Goal: Task Accomplishment & Management: Complete application form

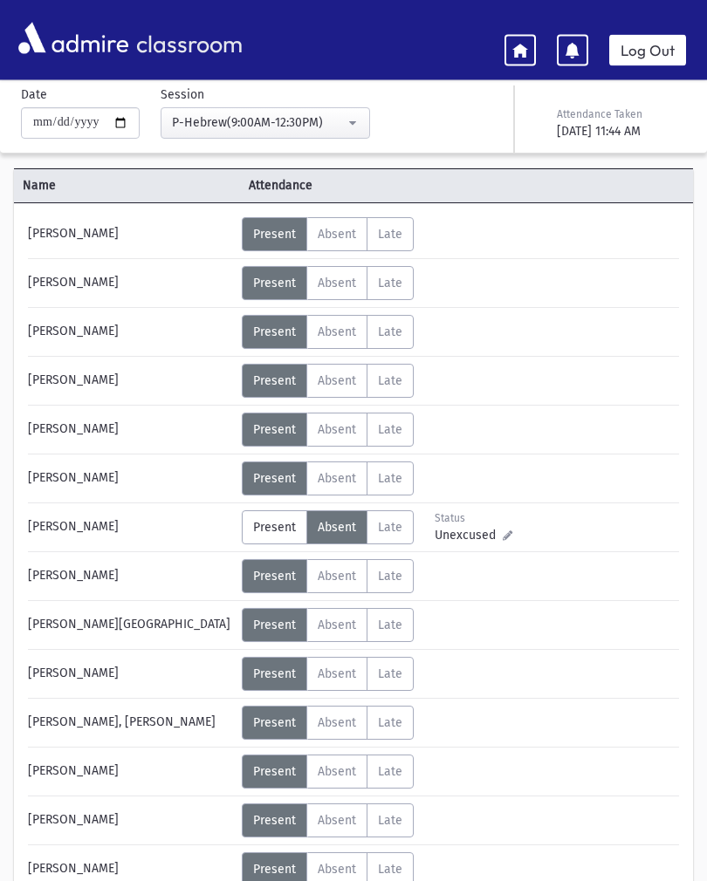
scroll to position [97, 0]
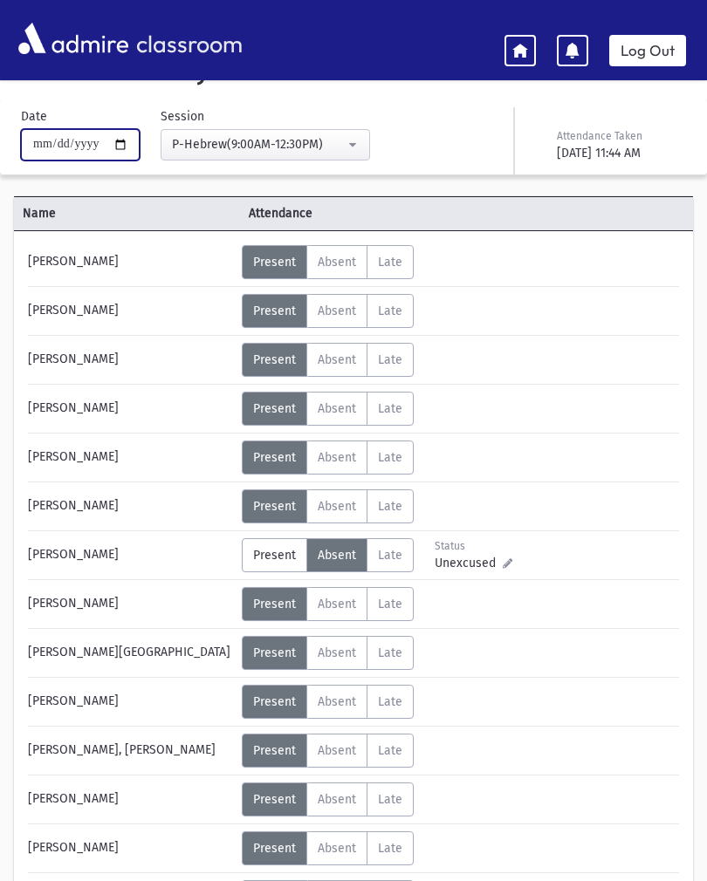
click at [78, 152] on input "**********" at bounding box center [80, 144] width 119 height 31
type input "**********"
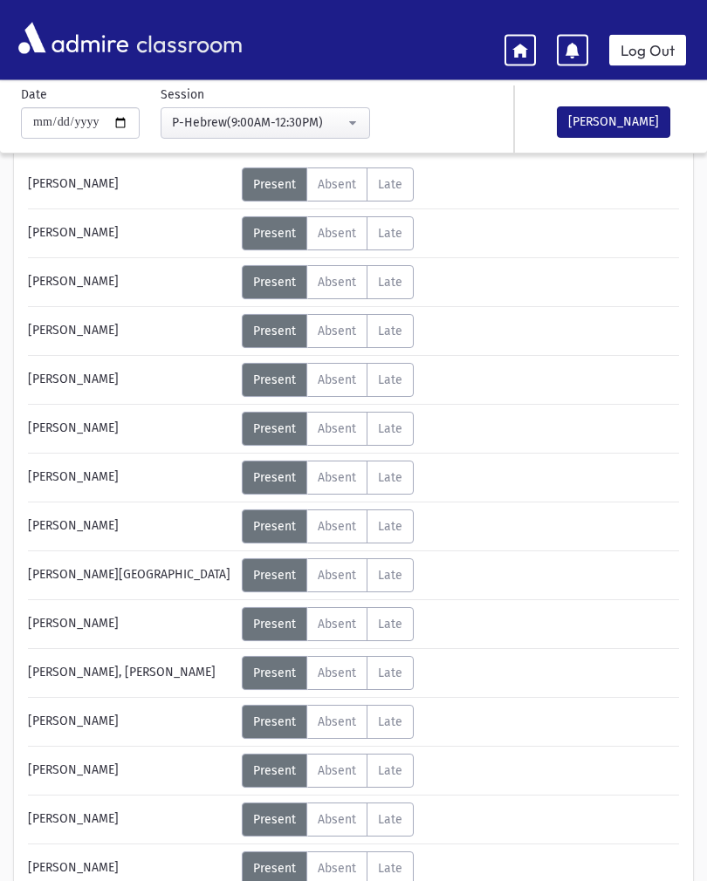
scroll to position [175, 0]
click at [352, 721] on span "Absent" at bounding box center [337, 722] width 38 height 15
click at [401, 719] on span "Late" at bounding box center [390, 722] width 24 height 15
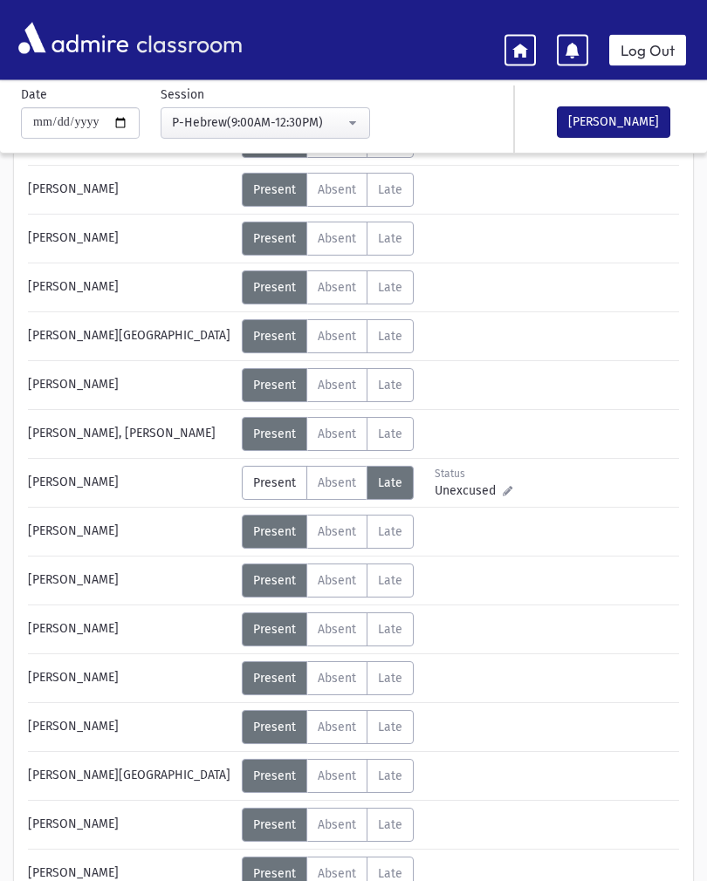
scroll to position [414, 0]
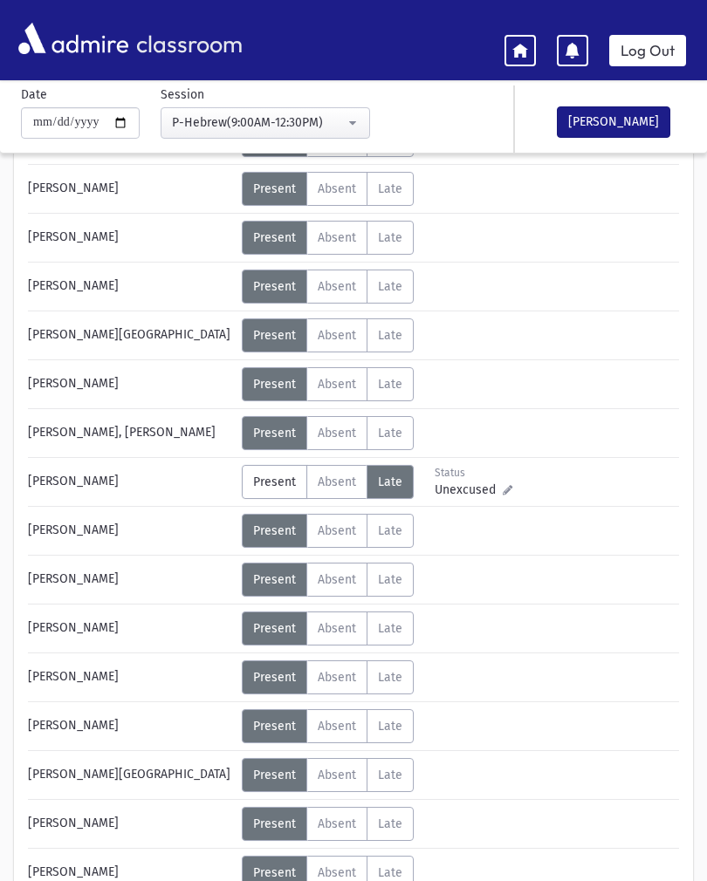
click at [640, 113] on button "[PERSON_NAME]" at bounding box center [613, 121] width 113 height 31
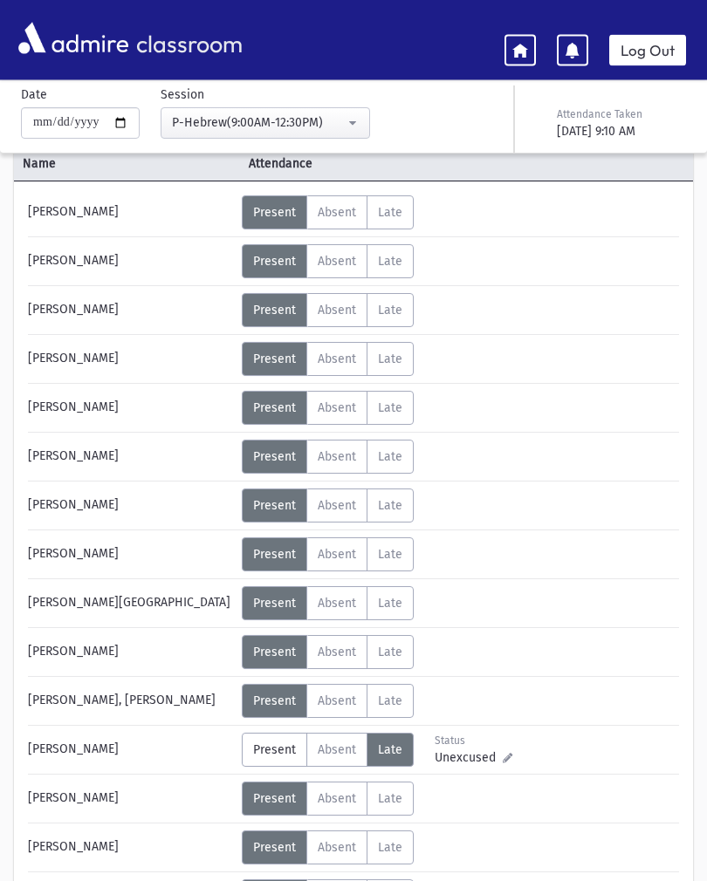
scroll to position [147, 0]
click at [330, 761] on label "Absent Absent" at bounding box center [336, 750] width 61 height 34
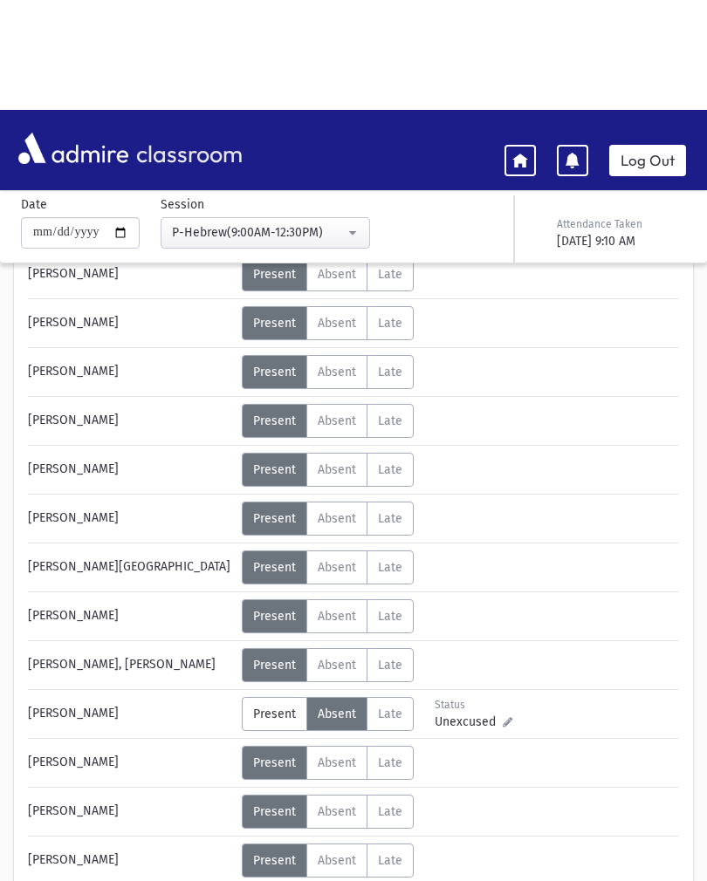
scroll to position [0, 0]
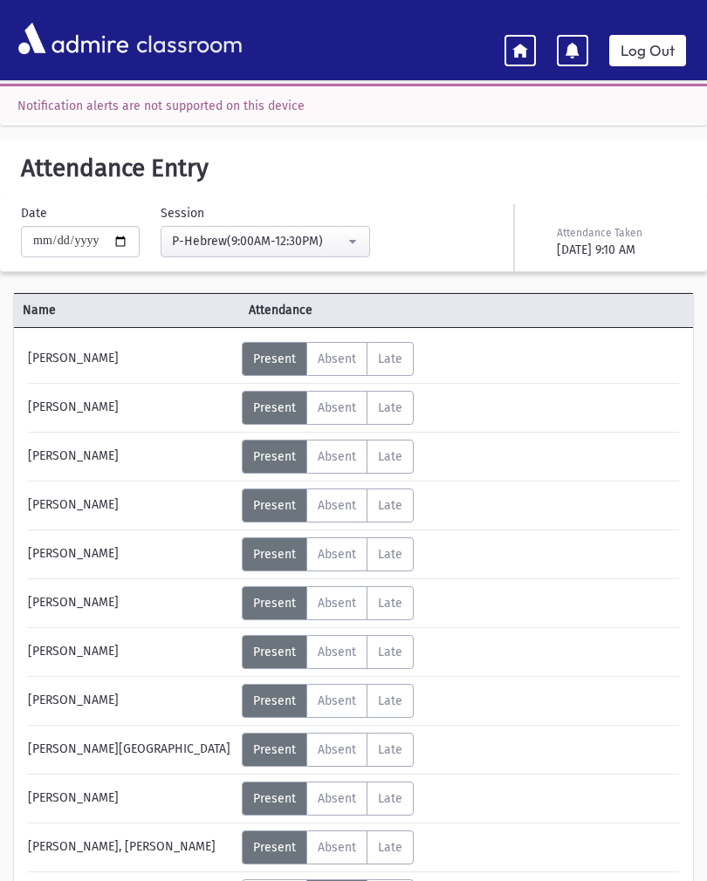
click at [399, 370] on label "[PERSON_NAME]" at bounding box center [389, 359] width 47 height 34
click at [353, 365] on span "Absent" at bounding box center [337, 359] width 38 height 15
click at [637, 242] on div "[DATE] 9:10 AM" at bounding box center [620, 250] width 126 height 18
click at [630, 245] on div "[DATE] 9:10 AM" at bounding box center [620, 250] width 126 height 18
click at [310, 228] on button "P-Hebrew(9:00AM-12:30PM)" at bounding box center [265, 241] width 209 height 31
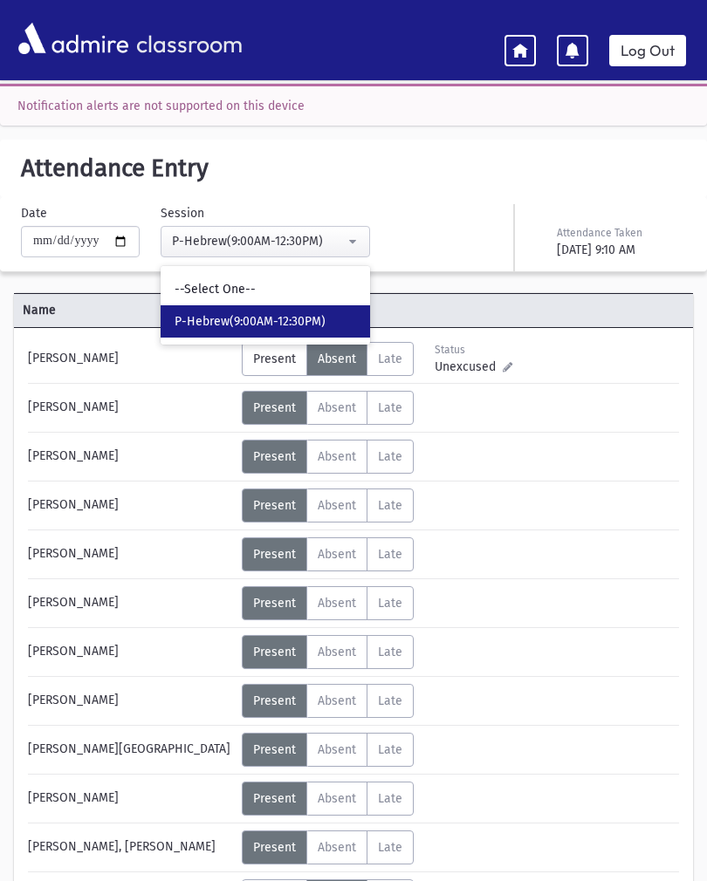
click at [287, 314] on span "P-Hebrew(9:00AM-12:30PM)" at bounding box center [250, 321] width 151 height 17
select select "***"
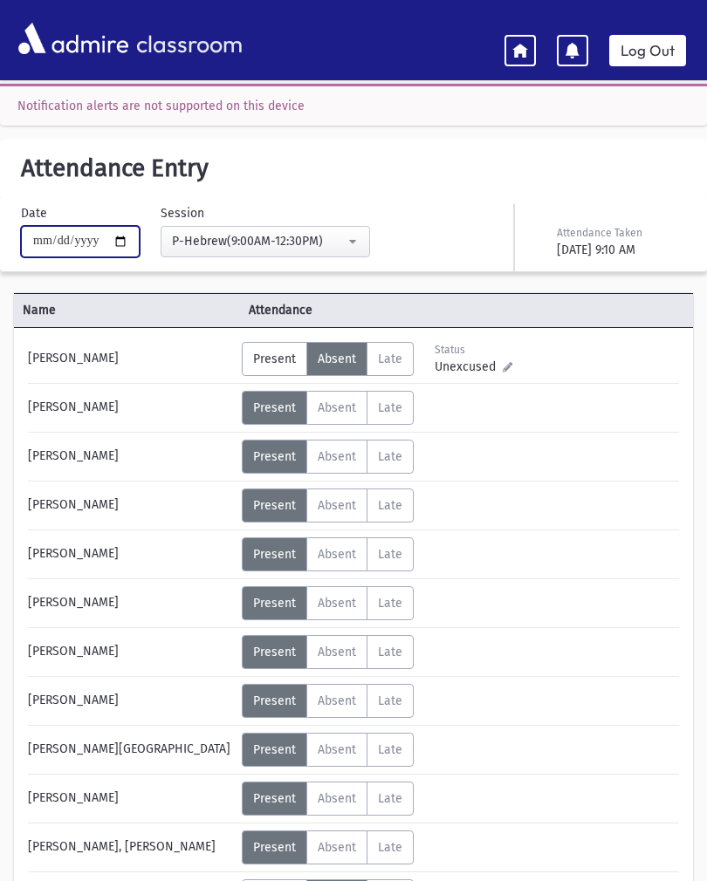
click at [99, 235] on input "**********" at bounding box center [80, 241] width 119 height 31
click at [511, 47] on link at bounding box center [519, 50] width 31 height 31
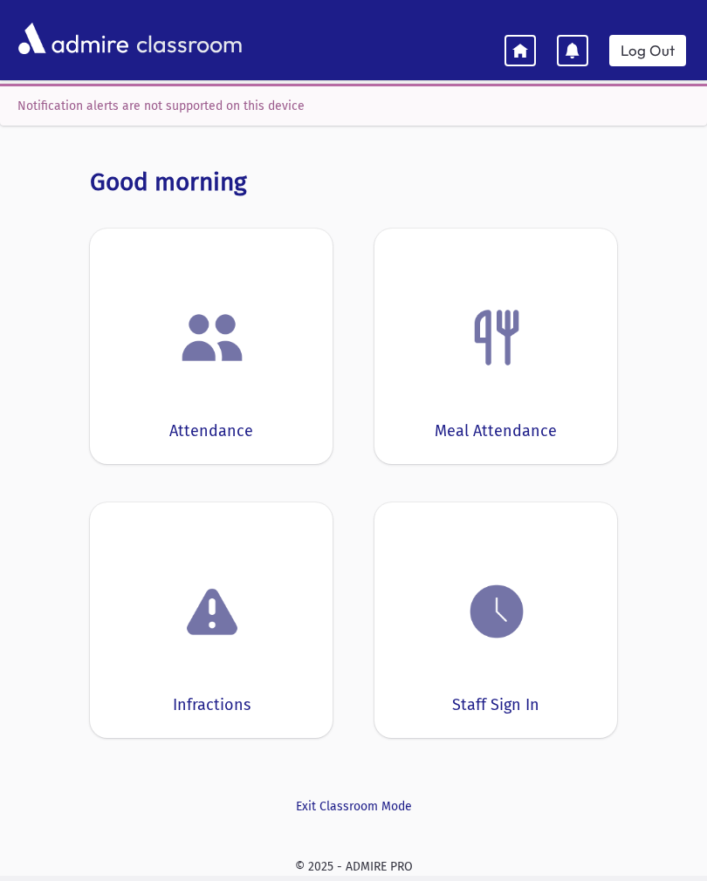
click at [231, 400] on div "Attendance" at bounding box center [211, 347] width 243 height 236
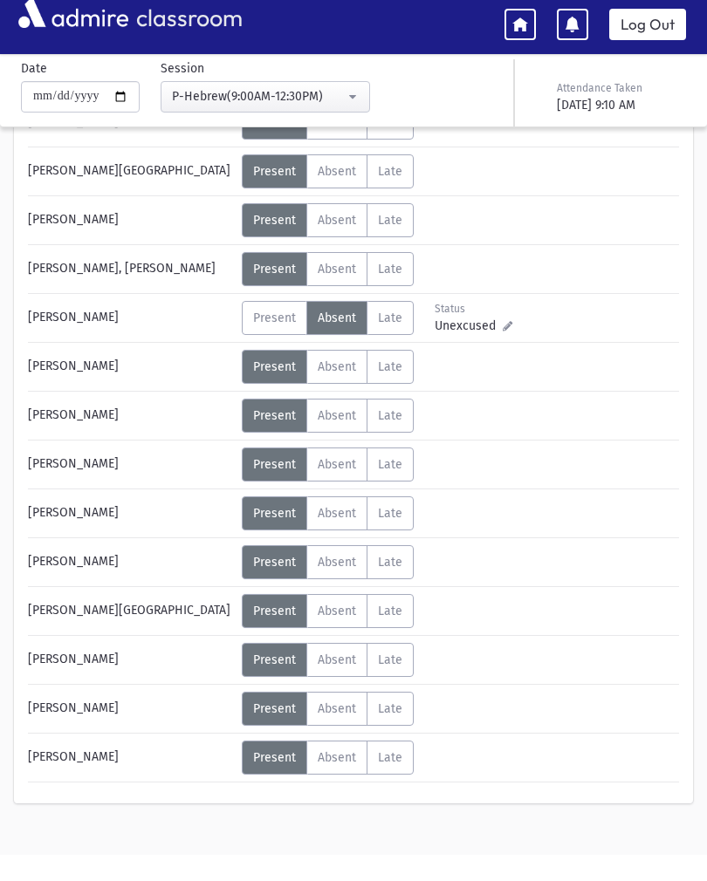
scroll to position [579, 0]
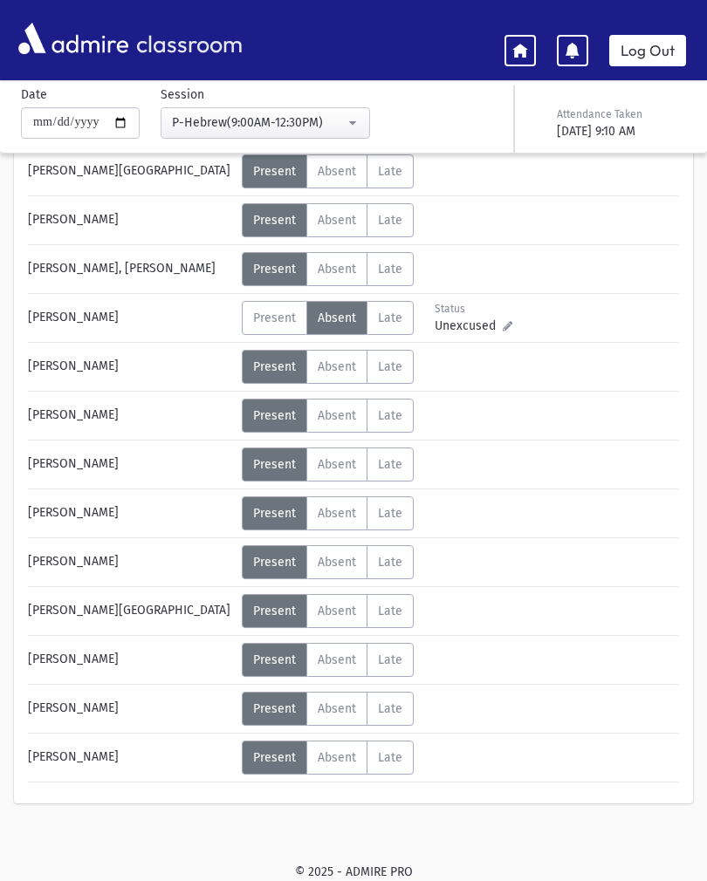
click at [271, 315] on span "Present" at bounding box center [274, 318] width 43 height 15
click at [392, 306] on label "[PERSON_NAME]" at bounding box center [389, 318] width 47 height 34
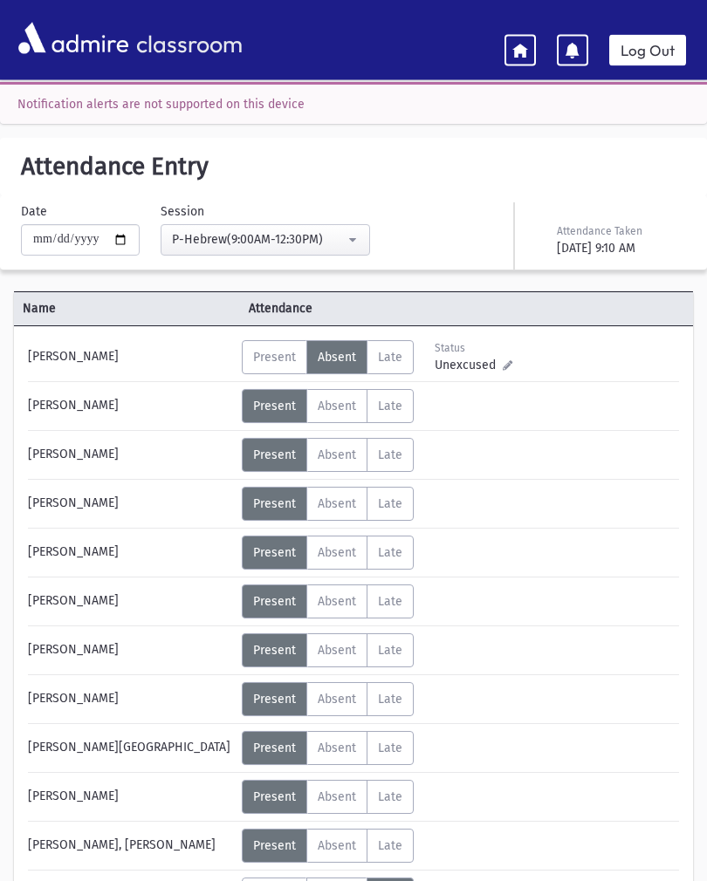
scroll to position [0, 0]
